Goal: Transaction & Acquisition: Purchase product/service

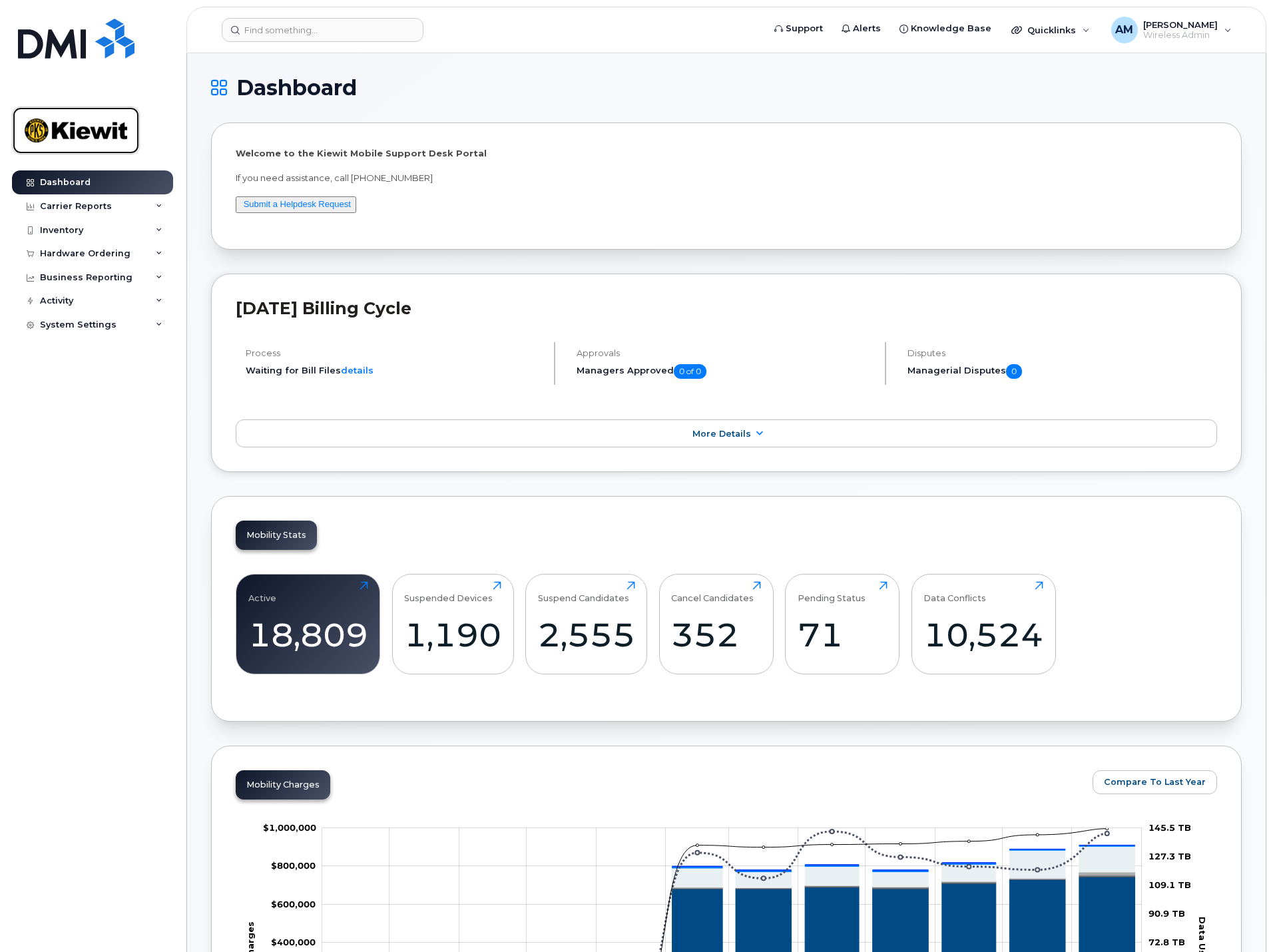
click at [95, 126] on img at bounding box center [76, 130] width 103 height 39
click at [108, 181] on link "Dashboard" at bounding box center [92, 182] width 161 height 24
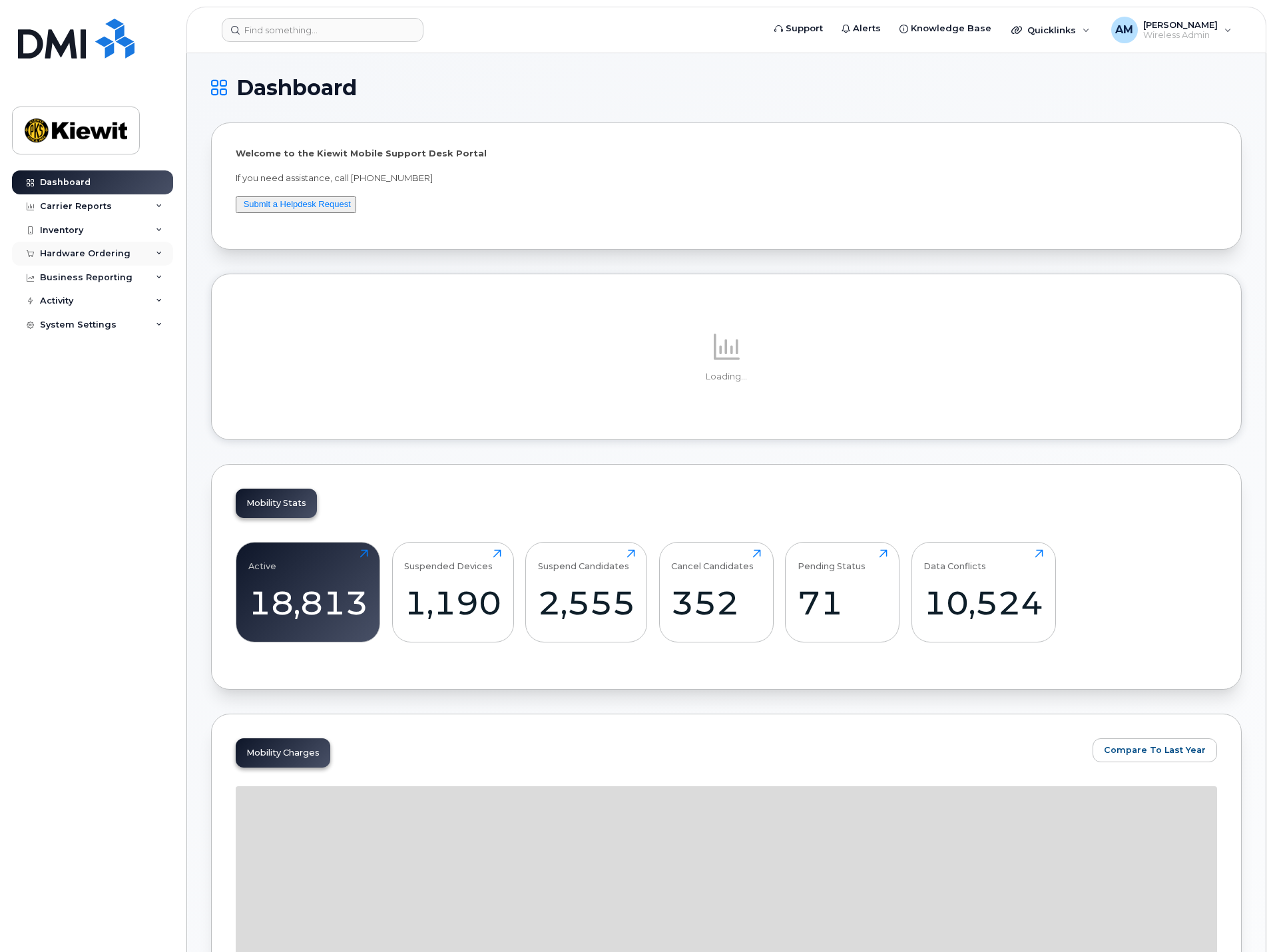
click at [137, 255] on div "Hardware Ordering" at bounding box center [92, 253] width 161 height 24
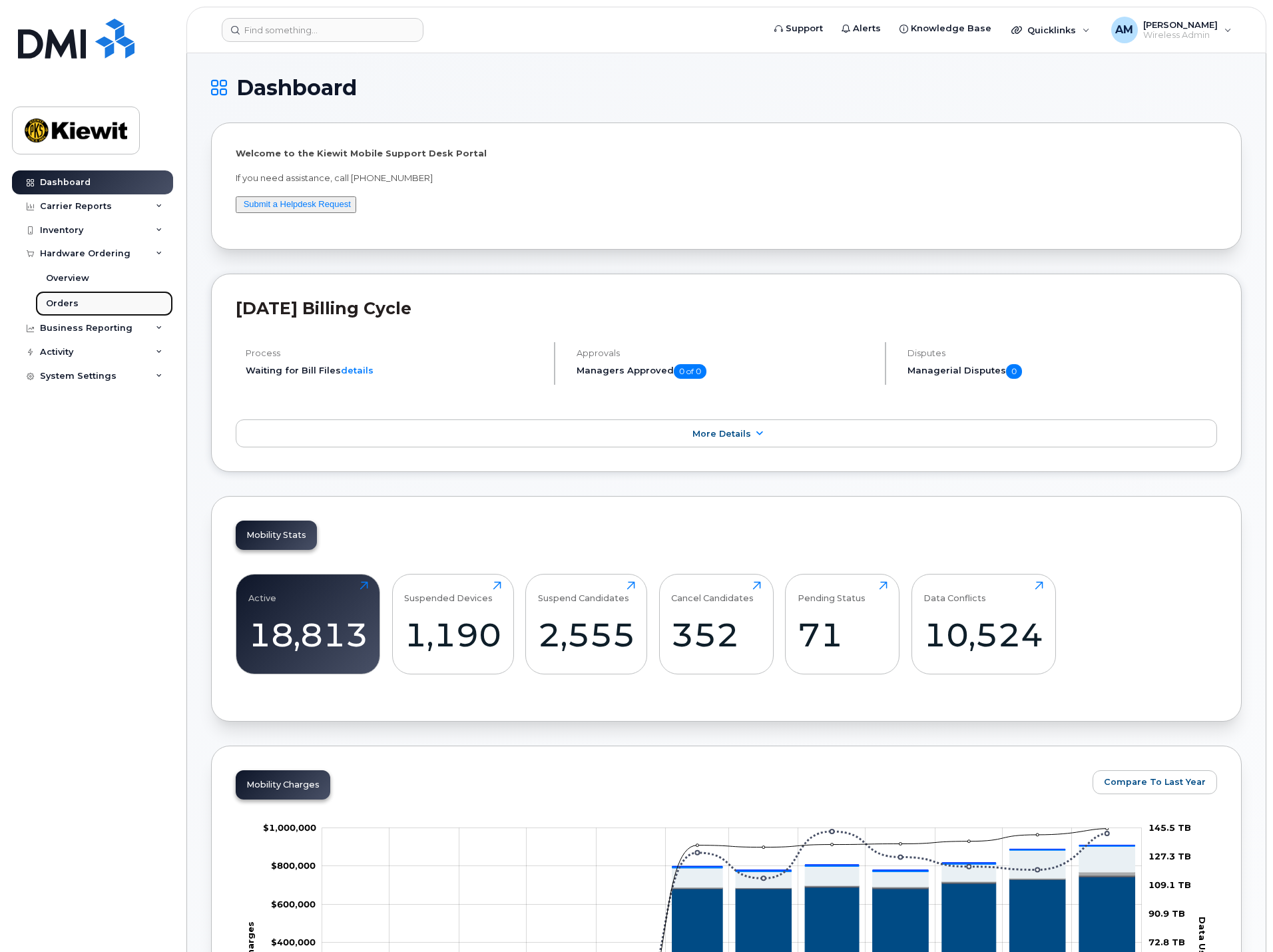
click at [72, 306] on div "Orders" at bounding box center [62, 303] width 32 height 12
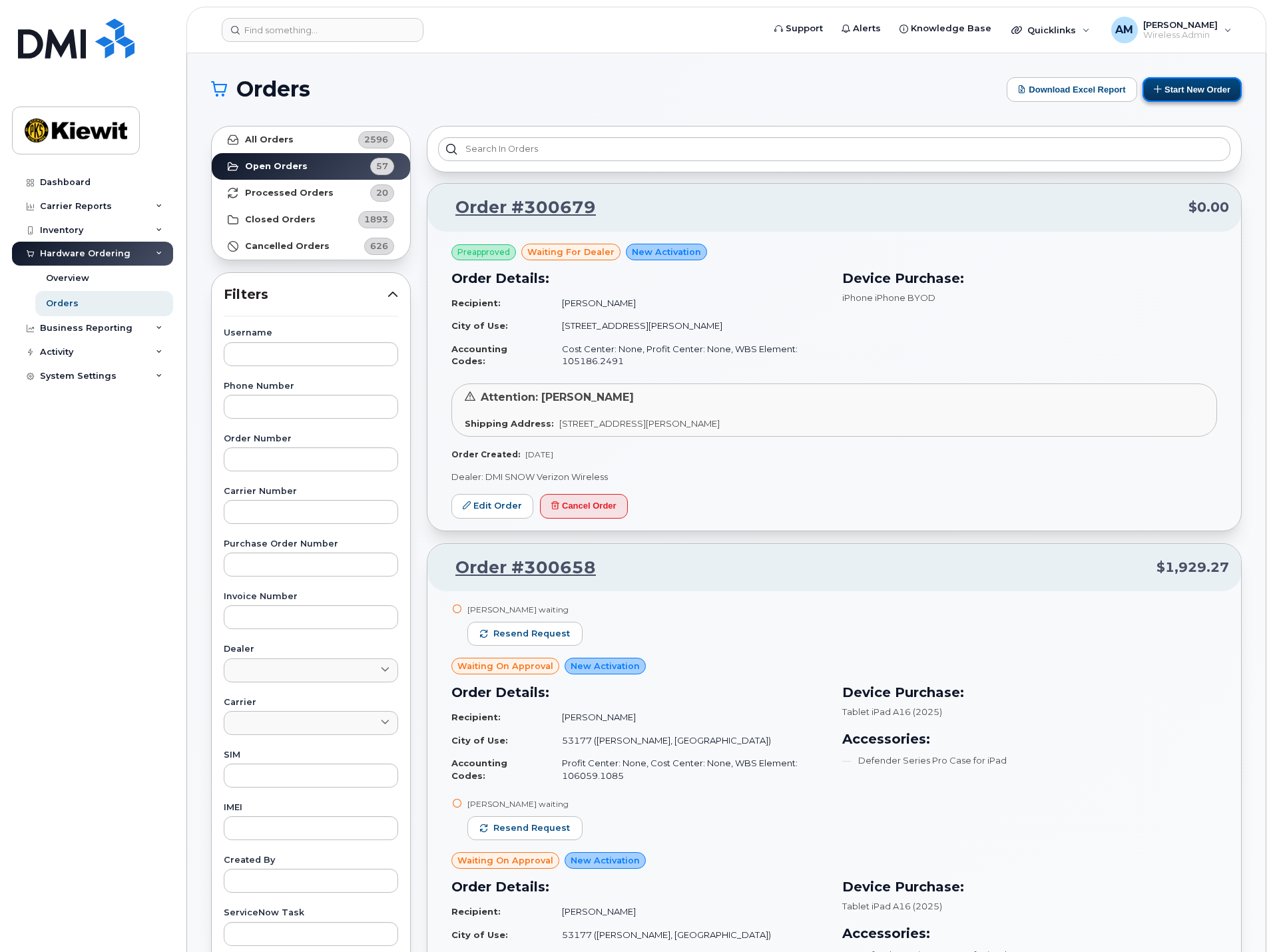
click at [1203, 87] on button "Start New Order" at bounding box center [1192, 90] width 99 height 25
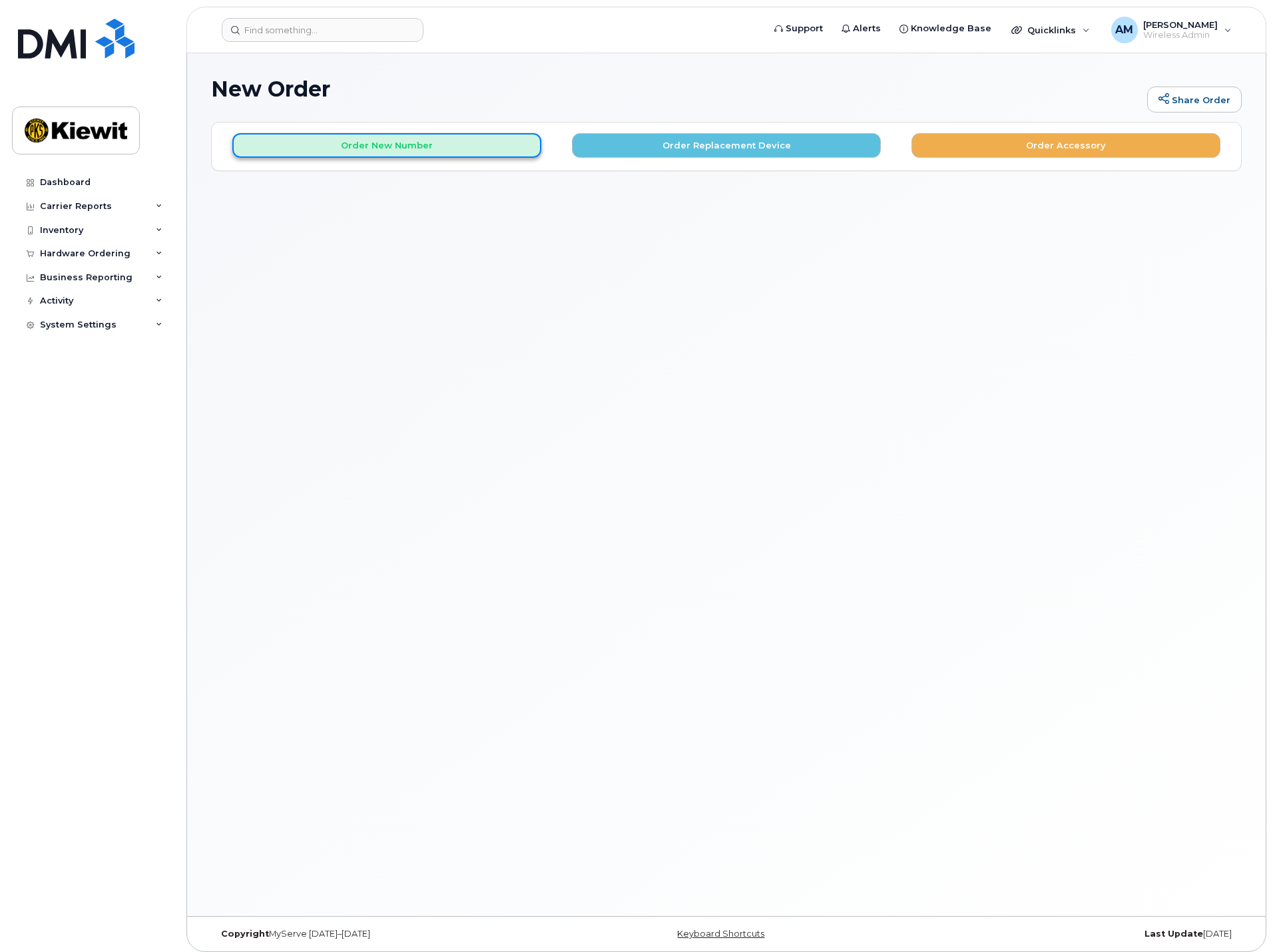
click at [338, 145] on button "Order New Number" at bounding box center [386, 145] width 309 height 25
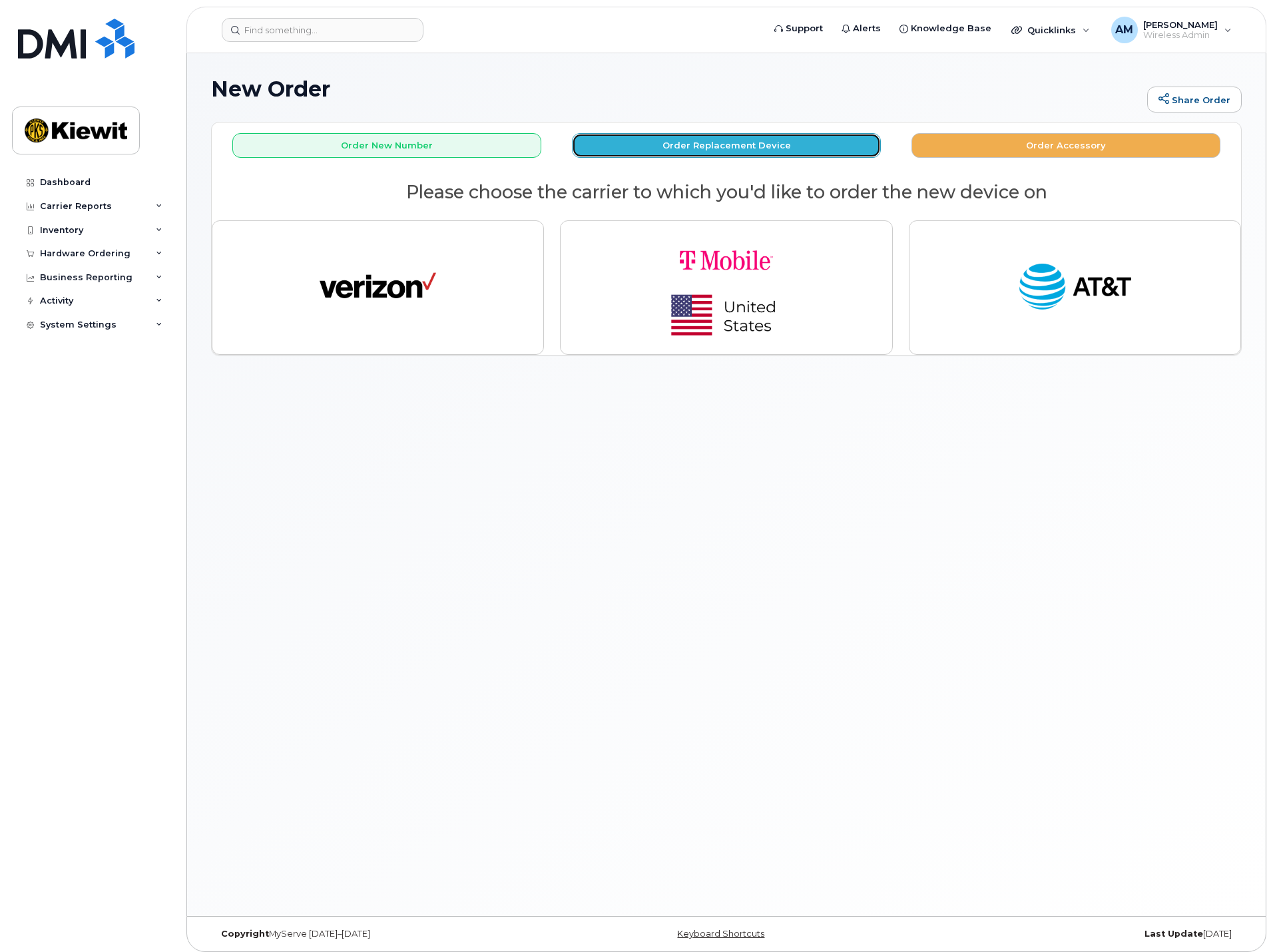
click at [670, 147] on button "Order Replacement Device" at bounding box center [726, 145] width 309 height 25
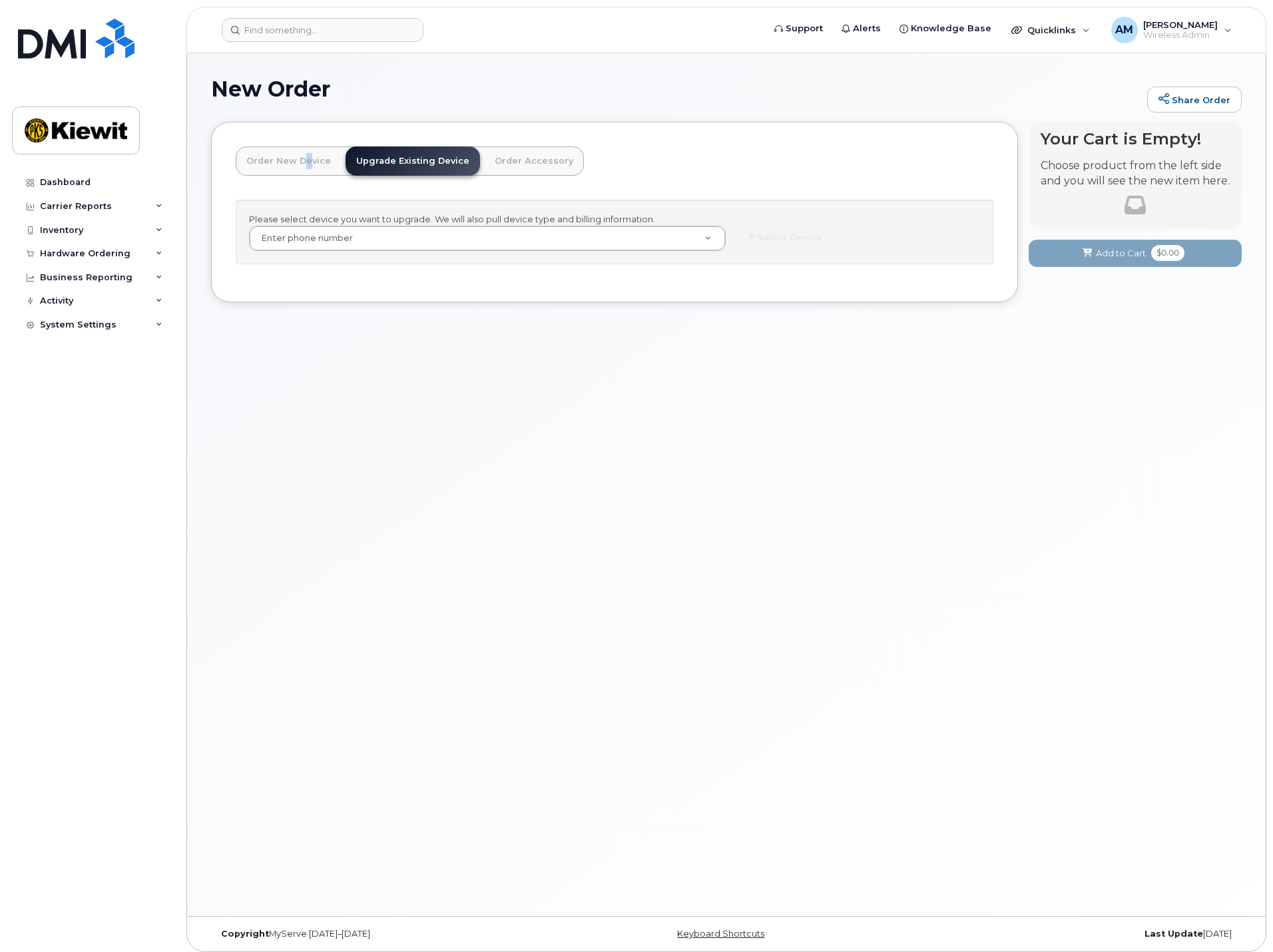
click at [299, 161] on link "Order New Device" at bounding box center [289, 161] width 106 height 29
